Goal: Check status: Check status

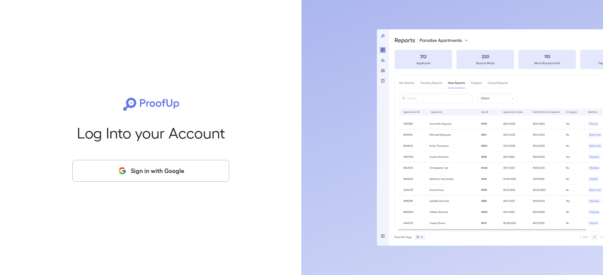
click at [178, 173] on button "Sign in with Google" at bounding box center [150, 171] width 157 height 22
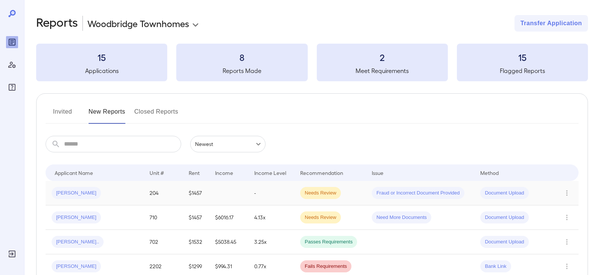
click at [500, 196] on span "Document Upload" at bounding box center [504, 193] width 48 height 7
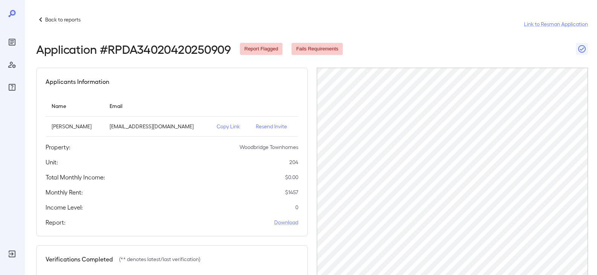
scroll to position [144, 0]
